Goal: Information Seeking & Learning: Learn about a topic

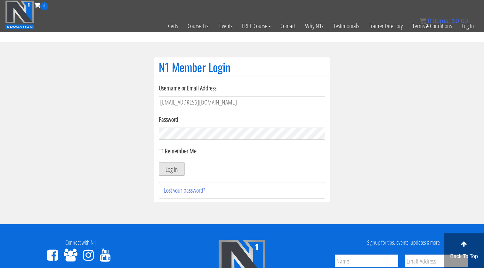
type input "[EMAIL_ADDRESS][DOMAIN_NAME]"
click at [172, 169] on button "Log In" at bounding box center [172, 168] width 26 height 13
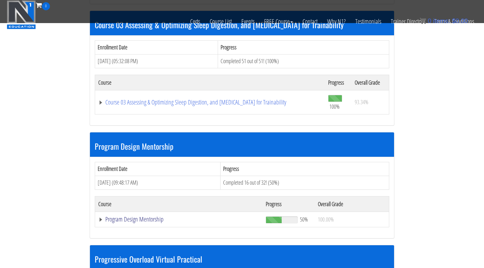
click at [139, 216] on link "Program Design Mentorship" at bounding box center [178, 219] width 161 height 6
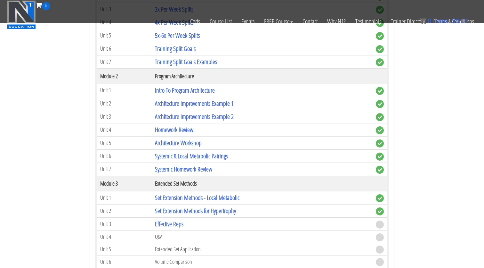
scroll to position [824, 0]
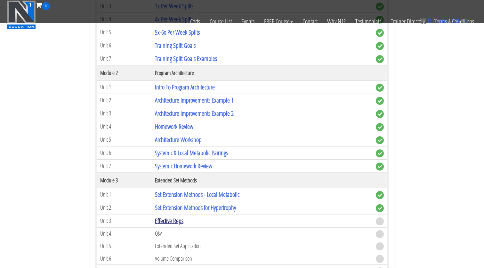
click at [172, 219] on link "Effective Reps" at bounding box center [169, 220] width 29 height 9
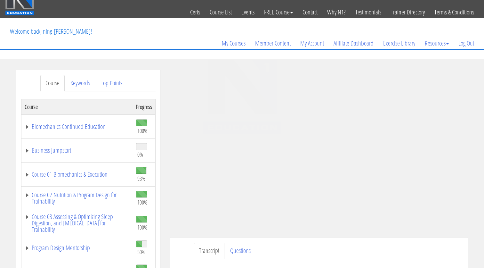
scroll to position [64, 0]
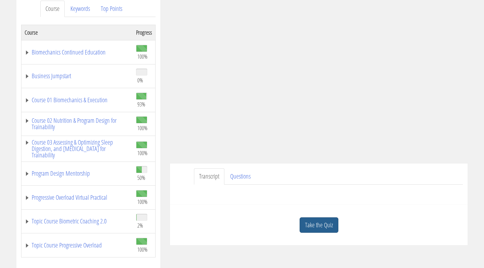
click at [325, 227] on link "Take the Quiz" at bounding box center [319, 225] width 39 height 16
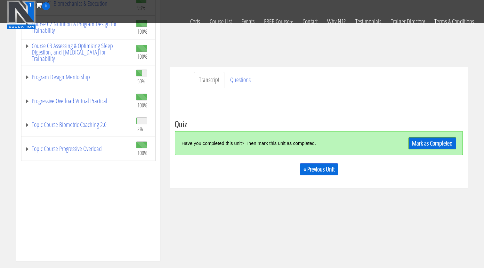
scroll to position [150, 0]
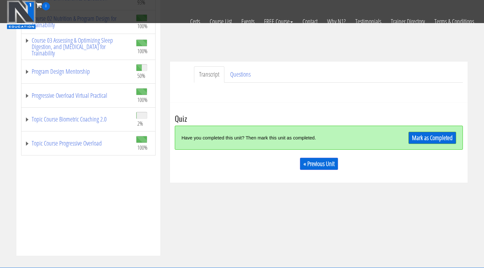
click at [443, 131] on div "Mark as Completed" at bounding box center [420, 138] width 72 height 14
click at [434, 136] on link "Mark as Completed" at bounding box center [433, 138] width 48 height 12
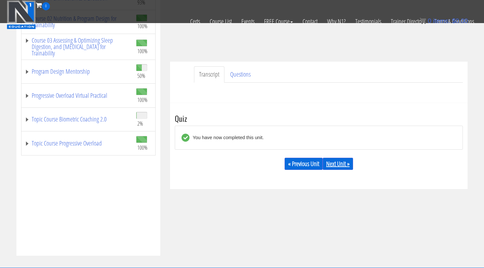
click at [338, 158] on div "« Previous Unit Next Unit »" at bounding box center [319, 164] width 288 height 22
click at [334, 162] on link "Next Unit »" at bounding box center [338, 164] width 30 height 12
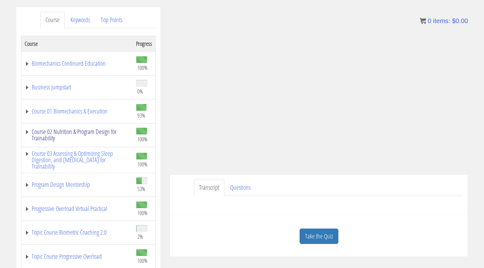
scroll to position [77, 0]
click at [79, 185] on link "Program Design Mentorship" at bounding box center [77, 184] width 105 height 6
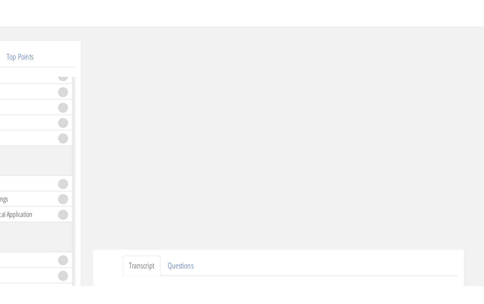
scroll to position [82, 0]
